Goal: Check status: Check status

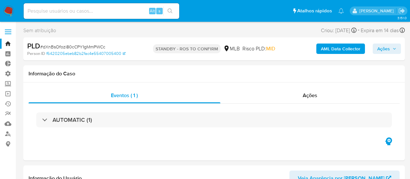
select select "10"
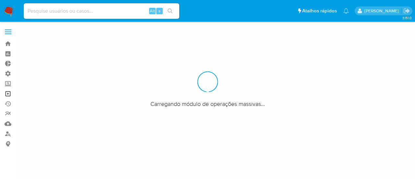
click at [12, 94] on link "Operações em massa" at bounding box center [38, 94] width 77 height 10
click at [9, 94] on link "Operações em massa" at bounding box center [38, 94] width 77 height 10
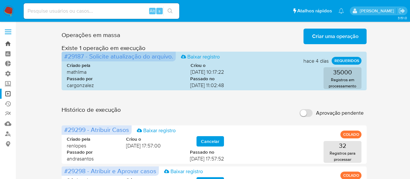
click at [8, 44] on link "Bandeja" at bounding box center [38, 44] width 77 height 10
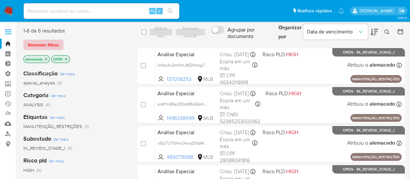
click at [49, 46] on span "Remover filtros" at bounding box center [43, 44] width 31 height 9
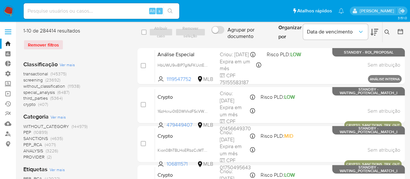
click at [386, 30] on icon at bounding box center [387, 32] width 5 height 5
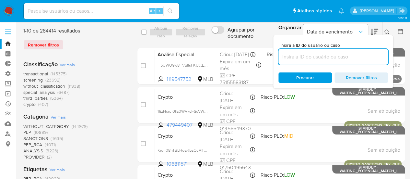
click at [293, 56] on input at bounding box center [334, 57] width 110 height 8
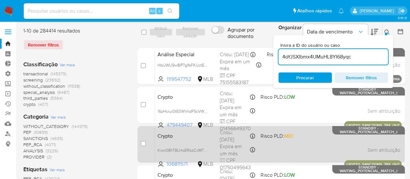
type input "4oYJSXIbmx4UMuHL8YI68yqc"
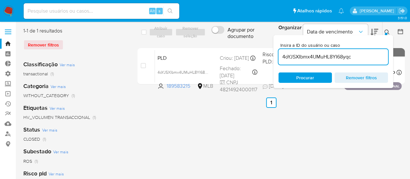
click at [387, 31] on icon at bounding box center [387, 32] width 5 height 5
